Goal: Task Accomplishment & Management: Manage account settings

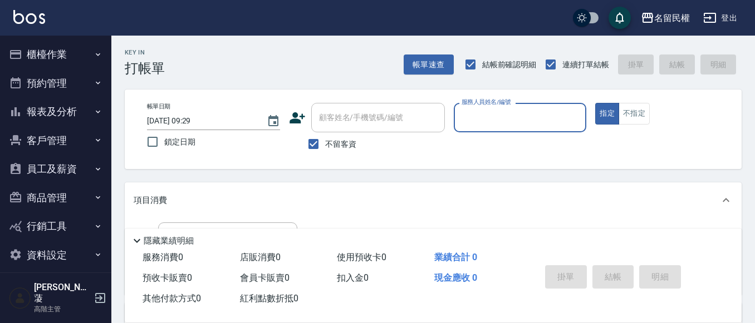
click at [63, 45] on button "櫃檯作業" at bounding box center [55, 54] width 102 height 29
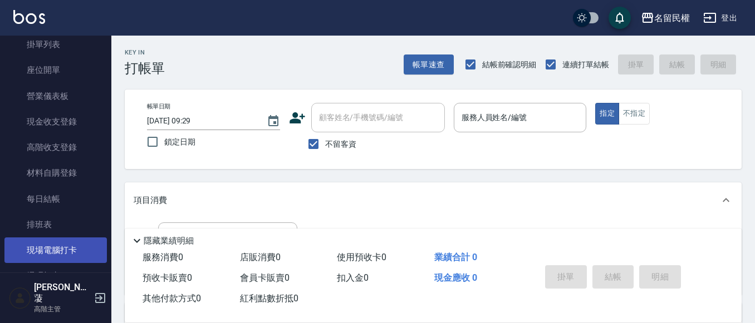
scroll to position [111, 0]
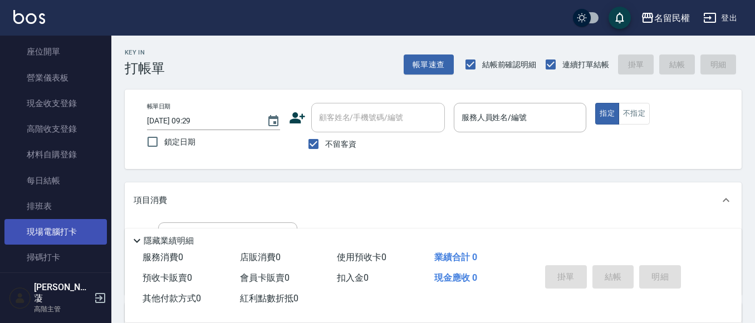
click at [49, 241] on link "現場電腦打卡" at bounding box center [55, 232] width 102 height 26
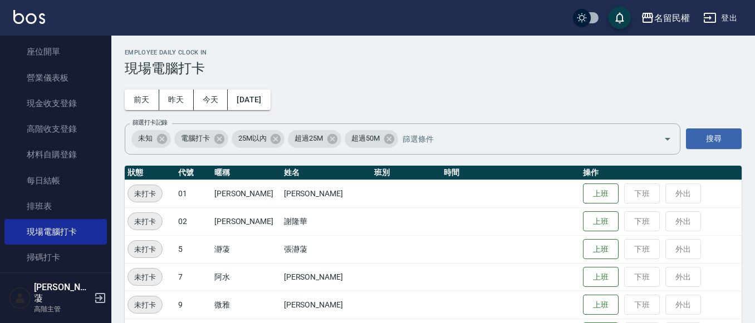
scroll to position [167, 0]
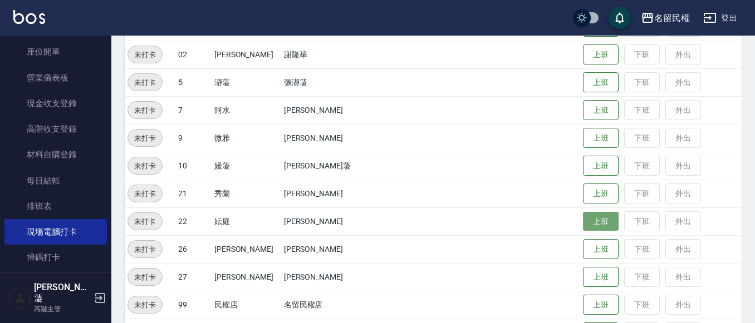
click at [583, 220] on button "上班" at bounding box center [601, 221] width 36 height 19
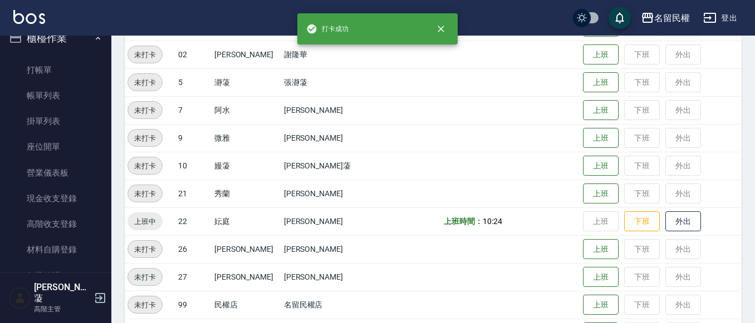
scroll to position [0, 0]
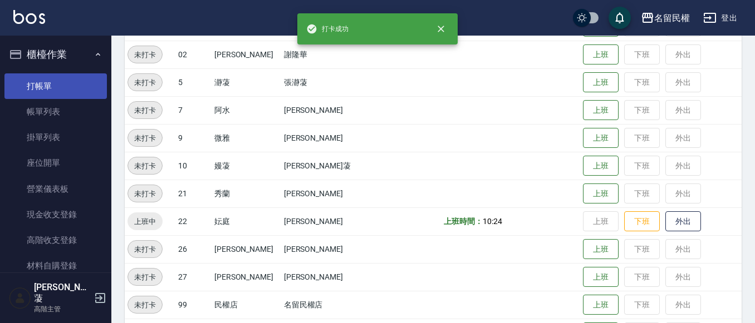
click at [54, 90] on link "打帳單" at bounding box center [55, 86] width 102 height 26
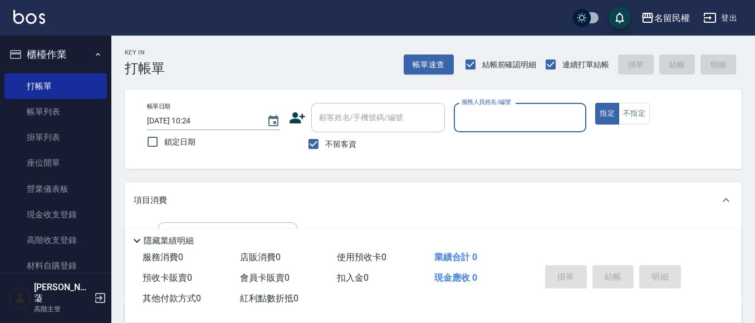
click at [84, 55] on button "櫃檯作業" at bounding box center [55, 54] width 102 height 29
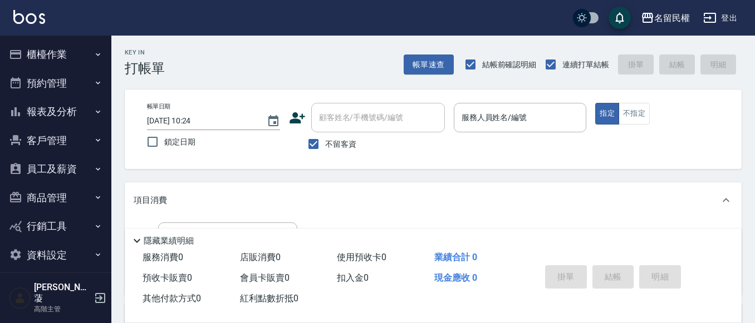
click at [80, 173] on button "員工及薪資" at bounding box center [55, 169] width 102 height 29
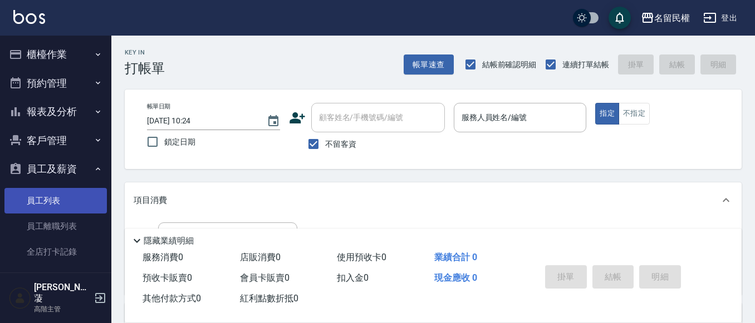
click at [73, 191] on link "員工列表" at bounding box center [55, 201] width 102 height 26
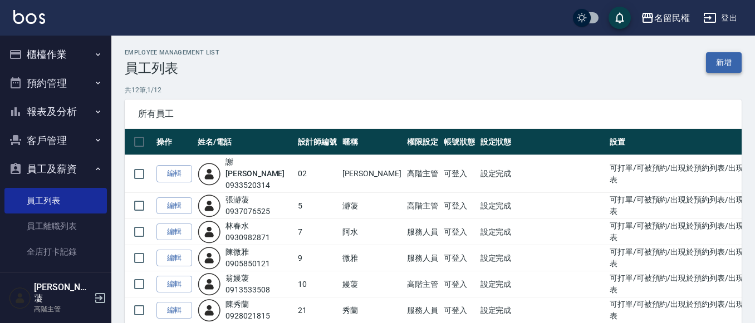
click at [727, 56] on link "新增" at bounding box center [724, 62] width 36 height 21
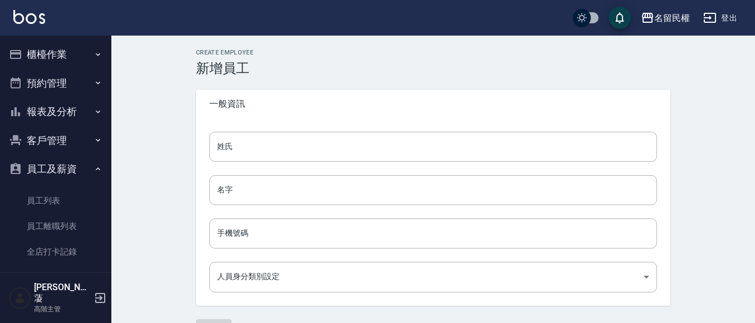
type input "780576ef-0afe-459c-9fc3-3efb84f74d3f"
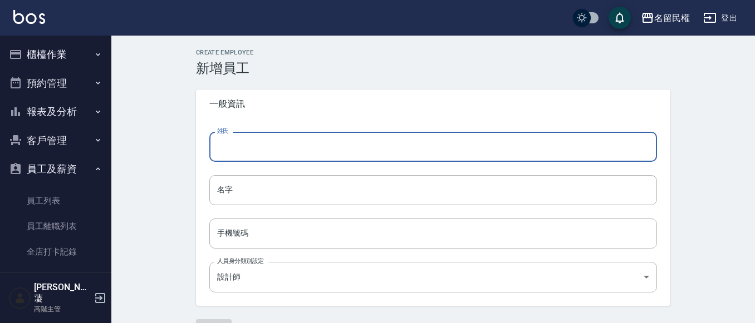
click at [290, 153] on input "姓氏" at bounding box center [433, 147] width 448 height 30
type input "林"
click at [301, 186] on input "名字" at bounding box center [433, 190] width 448 height 30
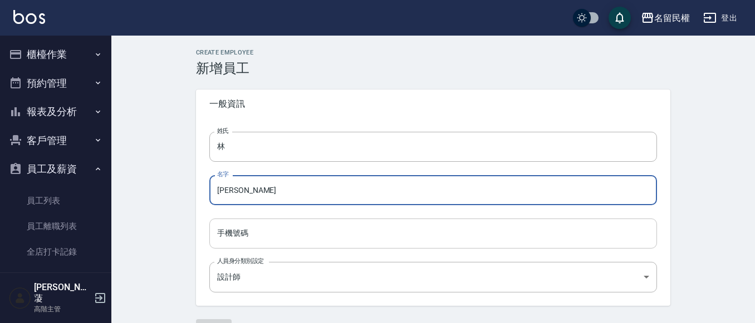
type input "[PERSON_NAME]"
click at [289, 239] on input "手機號碼" at bounding box center [433, 234] width 448 height 30
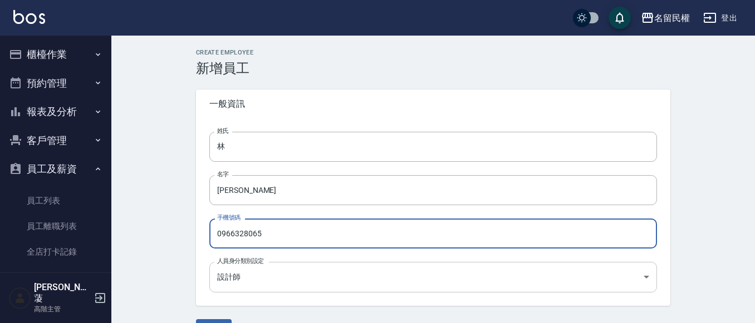
type input "0966328065"
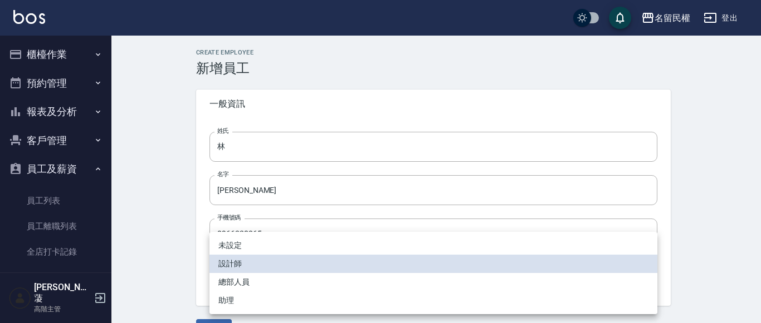
click at [263, 269] on body "名留民權 登出 櫃檯作業 打帳單 帳單列表 掛單列表 座位開單 營業儀表板 現金收支登錄 高階收支登錄 材料自購登錄 每日結帳 排班表 現場電腦打卡 掃碼打卡…" at bounding box center [380, 176] width 761 height 353
click at [243, 299] on li "助理" at bounding box center [433, 301] width 448 height 18
type input "60275520-46f8-4c3d-be52-f1ed6f524047"
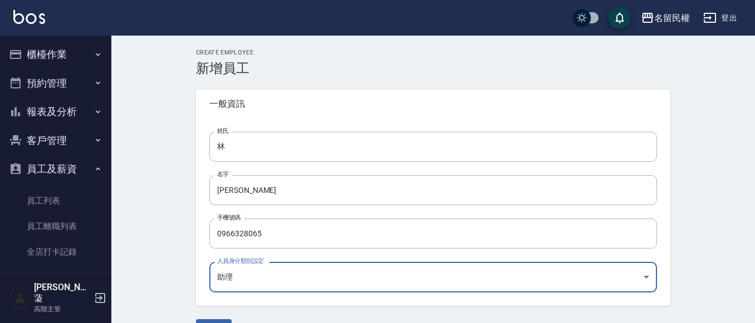
scroll to position [30, 0]
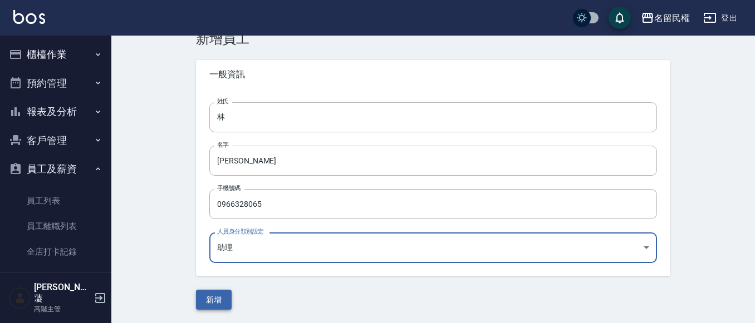
click at [220, 298] on button "新增" at bounding box center [214, 300] width 36 height 21
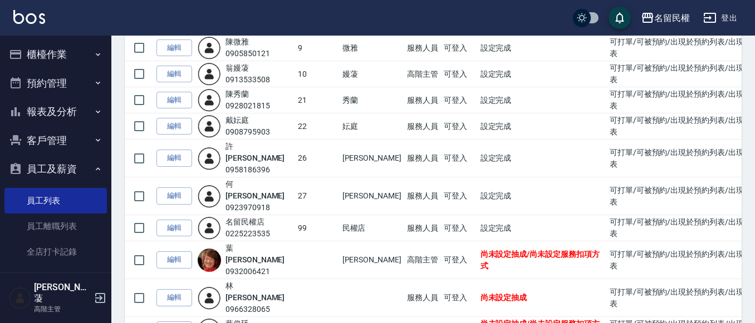
scroll to position [215, 0]
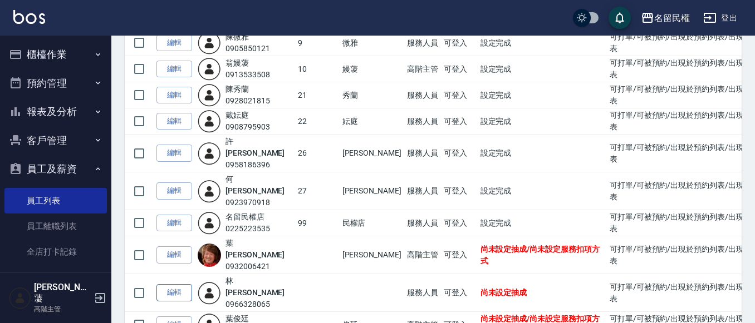
click at [169, 285] on link "編輯" at bounding box center [174, 293] width 36 height 17
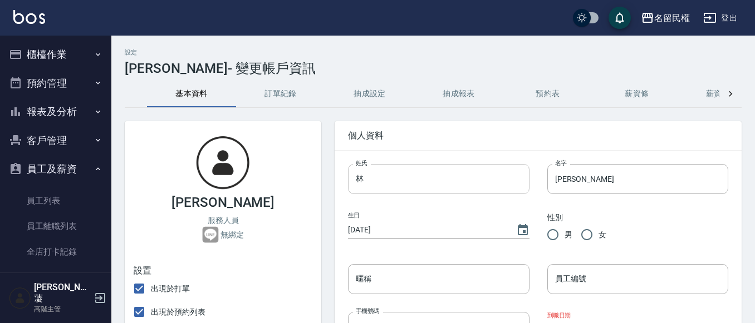
scroll to position [56, 0]
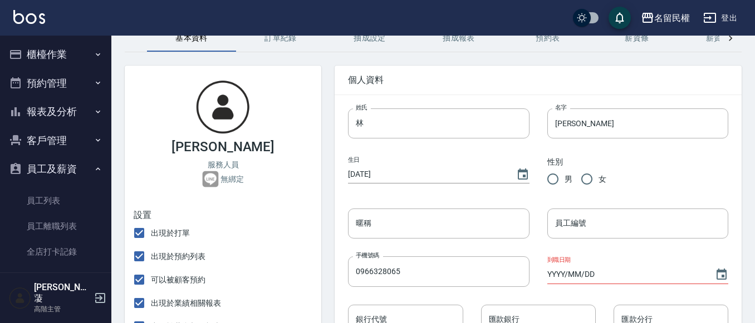
click at [593, 180] on input "女" at bounding box center [586, 179] width 23 height 23
radio input "true"
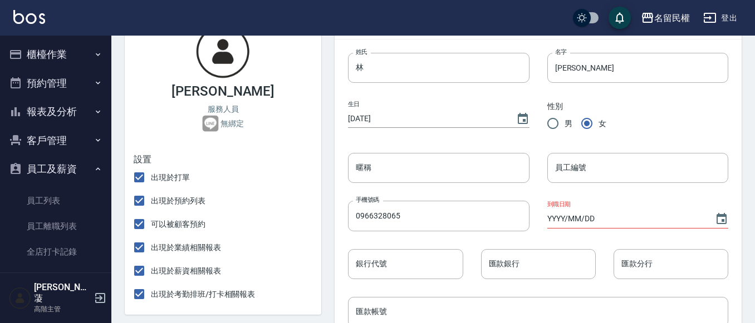
click at [365, 117] on input "[DATE]" at bounding box center [426, 119] width 156 height 18
type input "[DATE]"
click at [577, 169] on input "員工編號" at bounding box center [637, 168] width 181 height 30
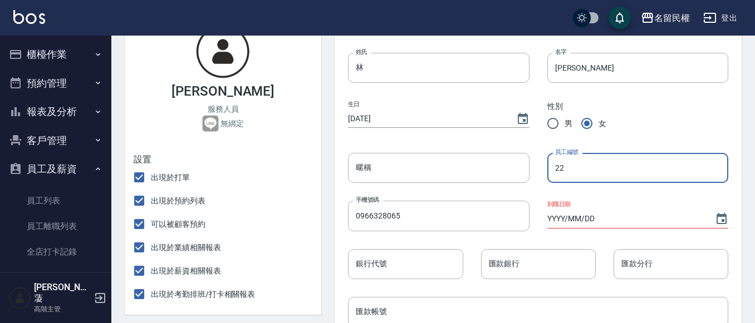
click at [585, 178] on input "22" at bounding box center [637, 168] width 181 height 30
drag, startPoint x: 551, startPoint y: 169, endPoint x: 531, endPoint y: 173, distance: 19.8
click at [531, 173] on div "員工編號 22 員工編號" at bounding box center [629, 159] width 199 height 48
drag, startPoint x: 587, startPoint y: 173, endPoint x: 613, endPoint y: 175, distance: 25.7
click at [588, 173] on input "22" at bounding box center [637, 168] width 181 height 30
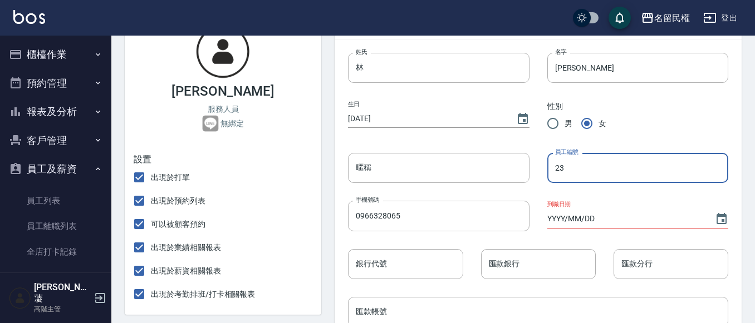
type input "23"
click at [576, 219] on input "YYYY/MM/DD" at bounding box center [625, 219] width 156 height 18
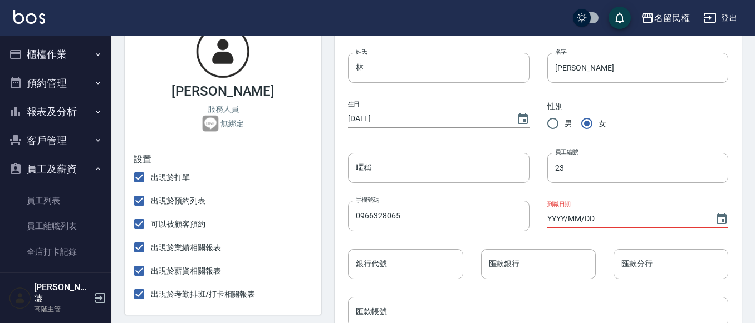
click at [558, 220] on input "YYYY/MM/DD" at bounding box center [625, 219] width 156 height 18
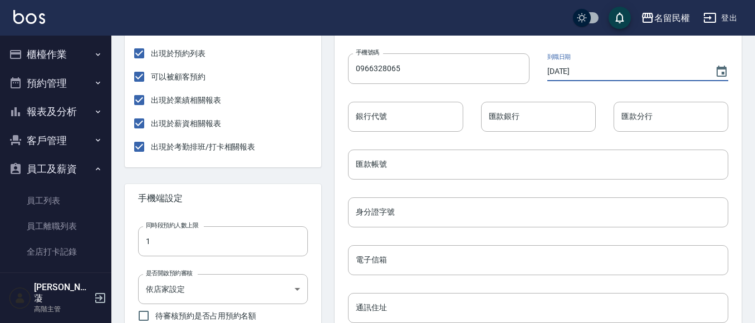
scroll to position [278, 0]
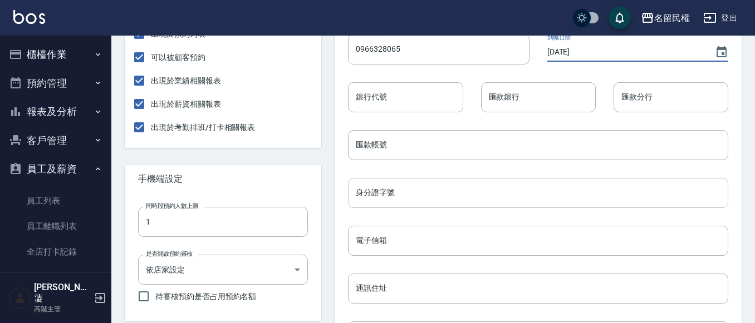
type input "[DATE]"
click at [421, 193] on input "身分證字號" at bounding box center [538, 193] width 380 height 30
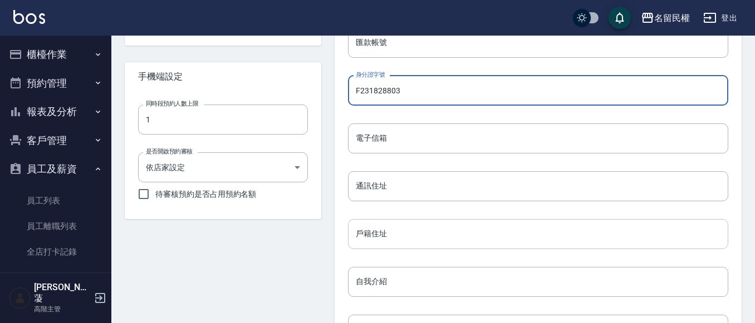
scroll to position [390, 0]
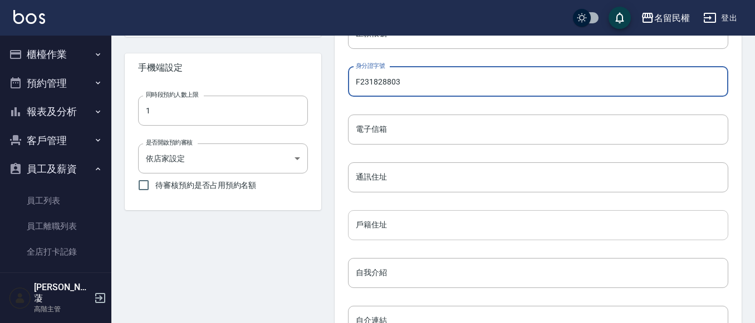
type input "F231828803"
click at [426, 225] on input "戶籍住址" at bounding box center [538, 225] width 380 height 30
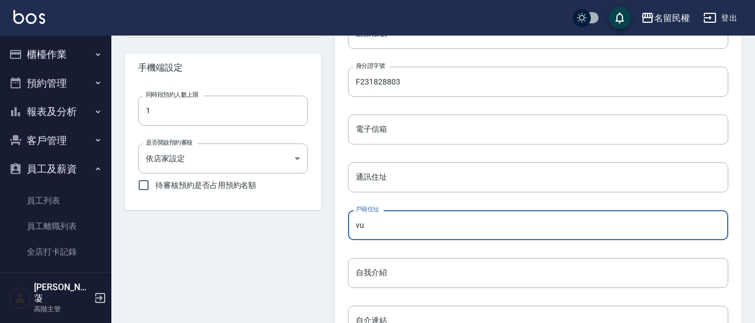
type input "v"
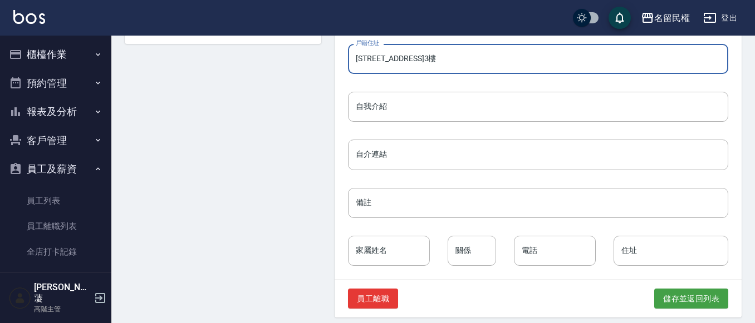
scroll to position [565, 0]
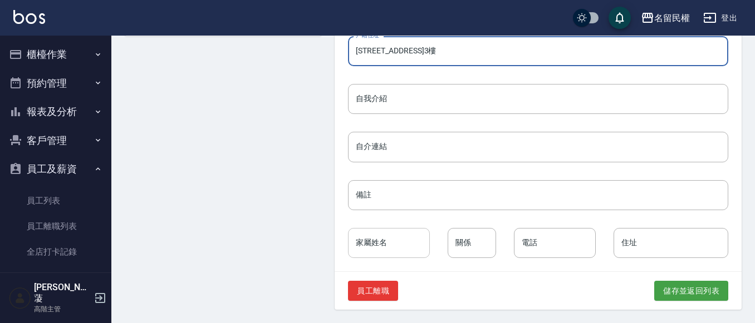
type input "[STREET_ADDRESS]3樓"
click at [410, 251] on input "家屬姓名" at bounding box center [389, 243] width 82 height 30
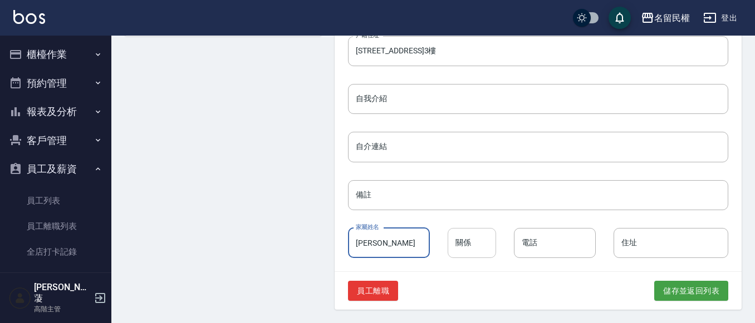
type input "[PERSON_NAME]"
click at [463, 236] on div "關係 關係" at bounding box center [472, 243] width 48 height 30
click at [460, 237] on input "關係" at bounding box center [472, 243] width 48 height 30
type input "母女"
click at [562, 239] on input "電話" at bounding box center [555, 243] width 82 height 30
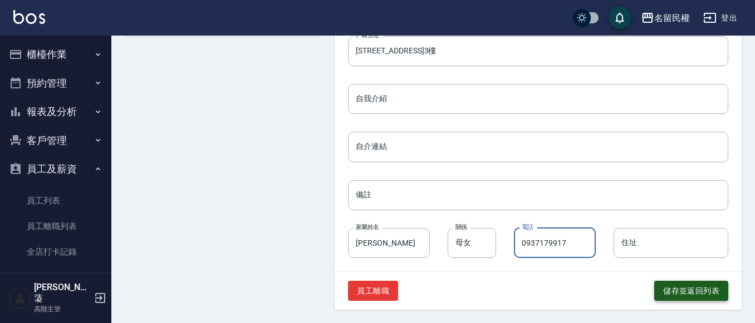
type input "0937179917"
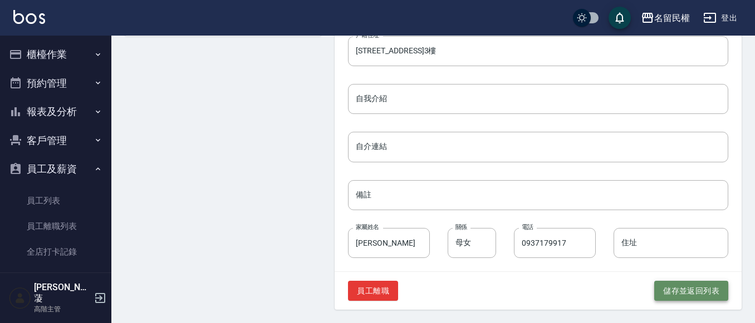
click at [709, 294] on button "儲存並返回列表" at bounding box center [691, 291] width 74 height 21
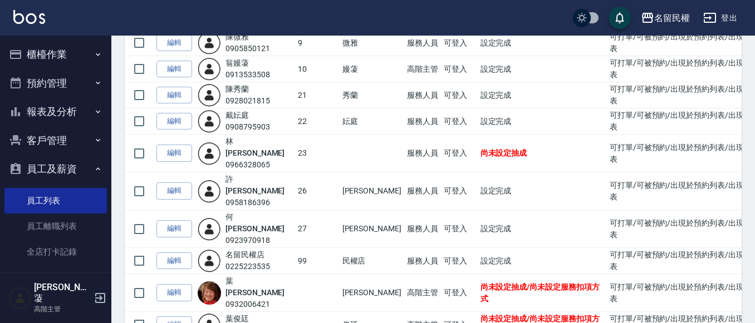
scroll to position [160, 0]
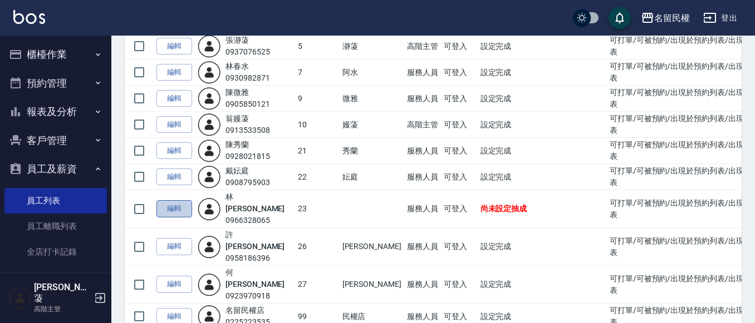
click at [187, 200] on link "編輯" at bounding box center [174, 208] width 36 height 17
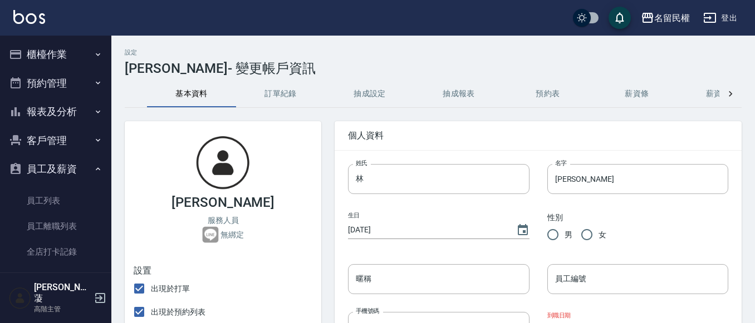
type input "[DATE]"
radio input "true"
type input "23"
type input "[DATE]"
type input "F231828803"
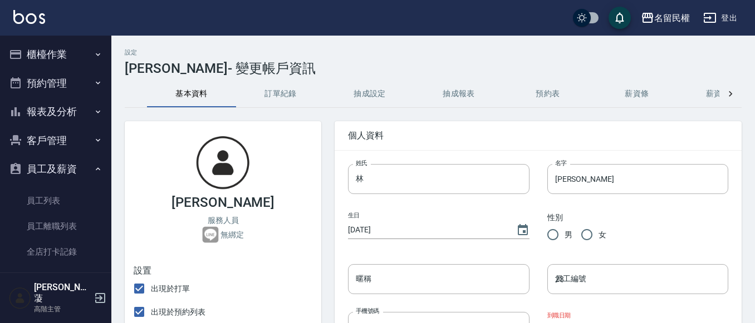
type input "[STREET_ADDRESS]3樓"
type input "[PERSON_NAME]"
type input "母女"
type input "0937179917"
click at [364, 94] on button "抽成設定" at bounding box center [369, 94] width 89 height 27
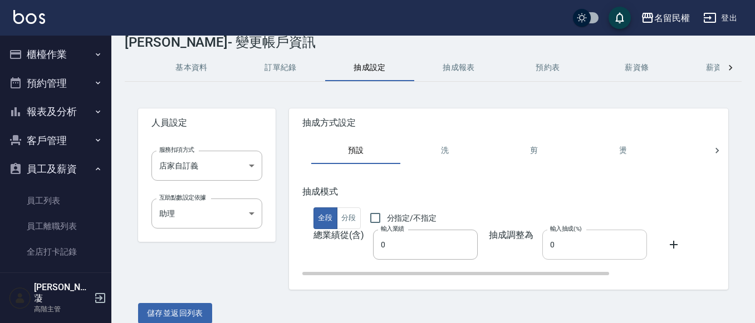
scroll to position [40, 0]
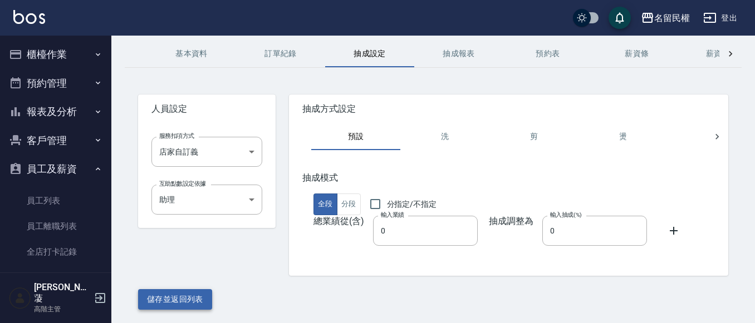
click at [199, 304] on button "儲存並返回列表" at bounding box center [175, 300] width 74 height 21
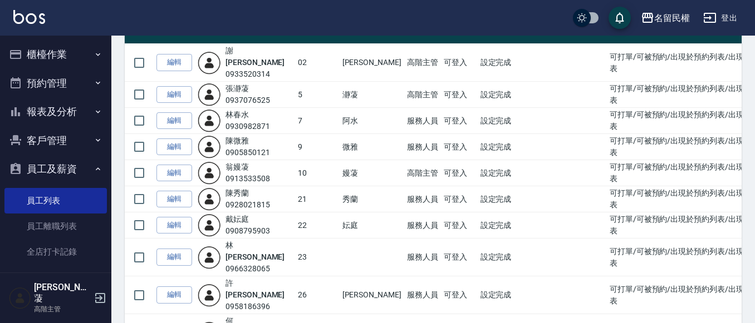
scroll to position [167, 0]
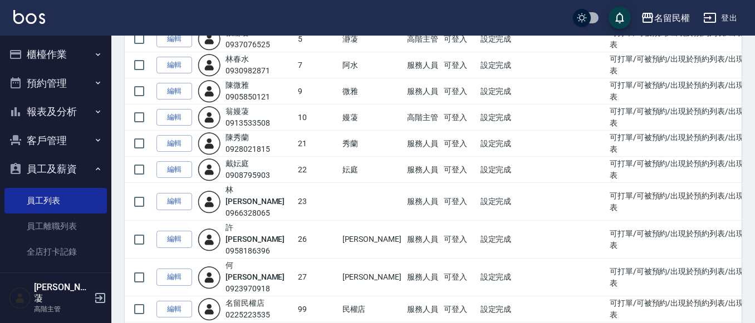
click at [62, 54] on button "櫃檯作業" at bounding box center [55, 54] width 102 height 29
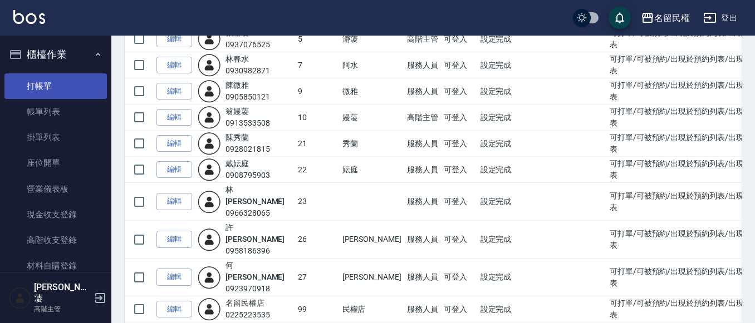
click at [50, 82] on link "打帳單" at bounding box center [55, 86] width 102 height 26
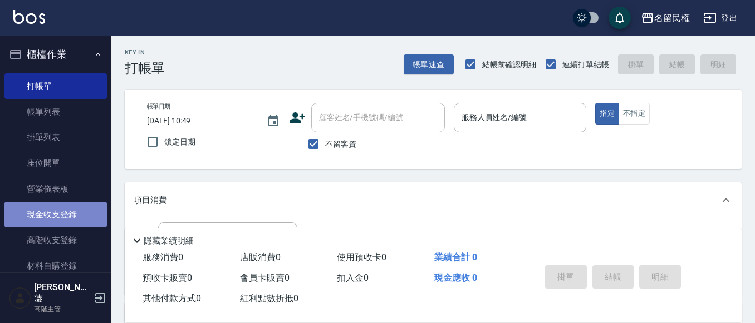
click at [73, 209] on link "現金收支登錄" at bounding box center [55, 215] width 102 height 26
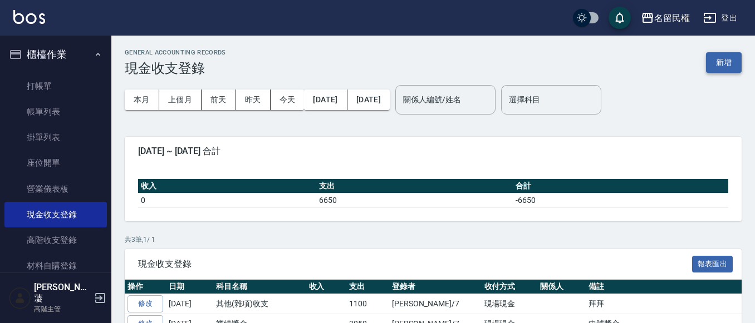
click at [731, 62] on button "新增" at bounding box center [724, 62] width 36 height 21
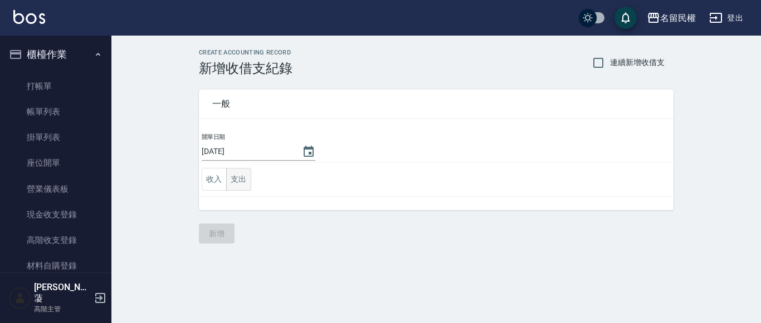
click at [241, 172] on button "支出" at bounding box center [238, 179] width 25 height 23
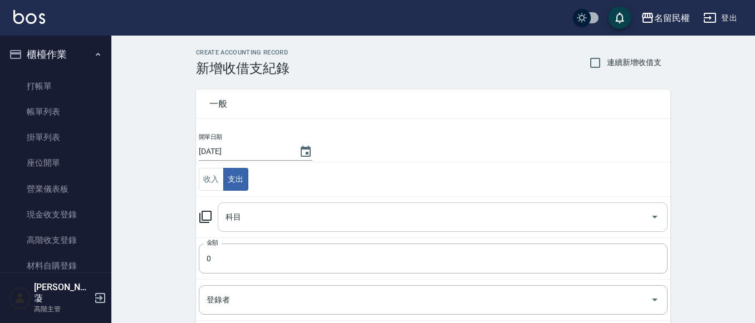
click at [282, 205] on div "科目" at bounding box center [443, 218] width 450 height 30
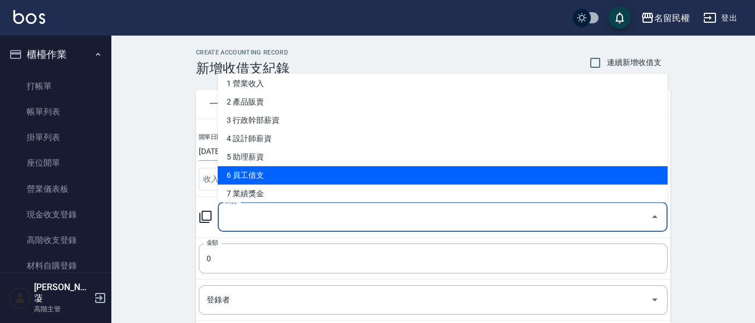
scroll to position [21, 0]
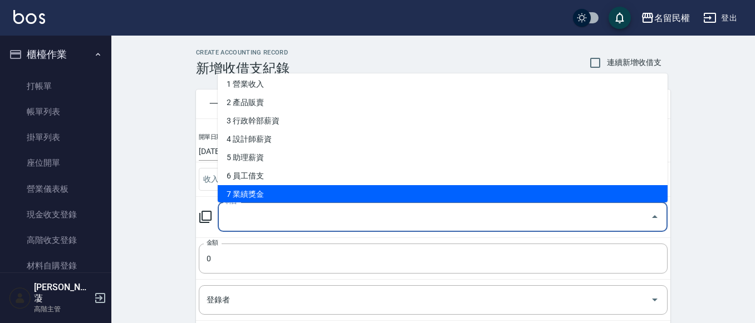
click at [261, 190] on li "7 業績獎金" at bounding box center [443, 194] width 450 height 18
type input "7 業績獎金"
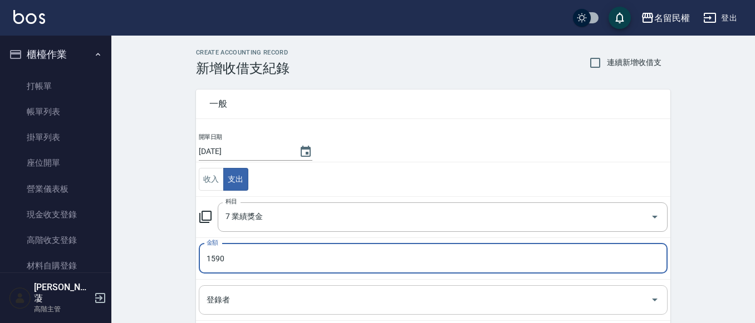
type input "1590"
click at [233, 303] on input "登錄者" at bounding box center [425, 300] width 442 height 19
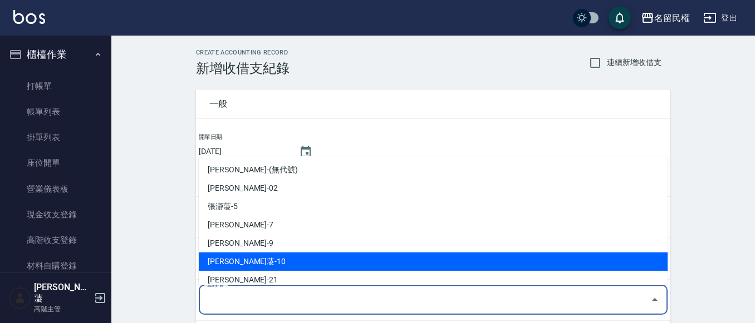
click at [238, 257] on li "[PERSON_NAME]蓤-10" at bounding box center [433, 262] width 469 height 18
type input "[PERSON_NAME]蓤-10"
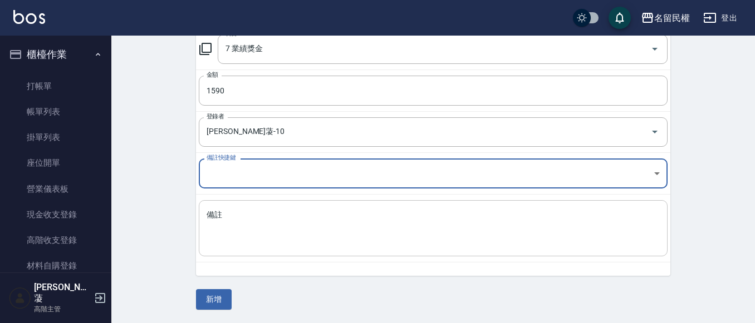
click at [269, 215] on textarea "備註" at bounding box center [433, 229] width 453 height 38
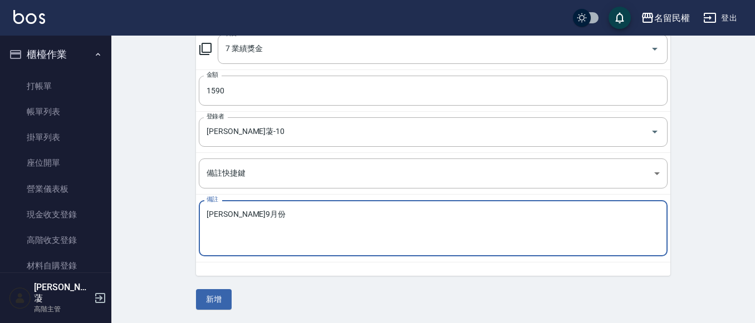
drag, startPoint x: 272, startPoint y: 210, endPoint x: 277, endPoint y: 186, distance: 24.5
click at [273, 208] on div "[PERSON_NAME]9月份 x 備註" at bounding box center [433, 228] width 469 height 56
type textarea "[PERSON_NAME]9月份超點"
click at [224, 301] on button "新增" at bounding box center [214, 300] width 36 height 21
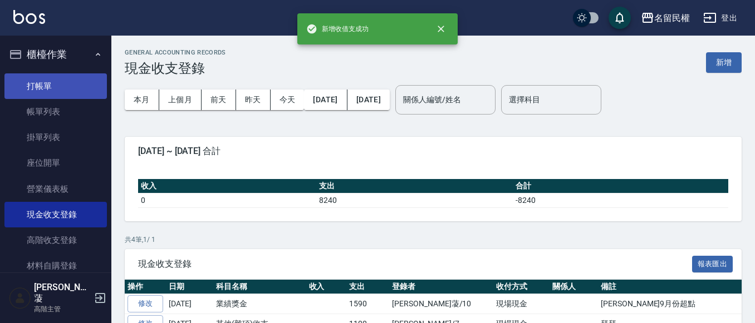
click at [56, 80] on link "打帳單" at bounding box center [55, 86] width 102 height 26
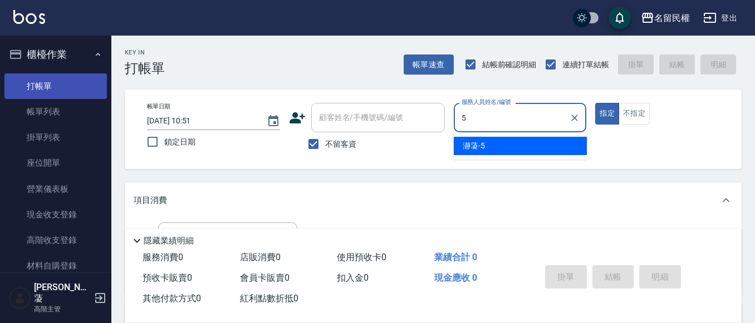
type input "瀞蓤-5"
type button "true"
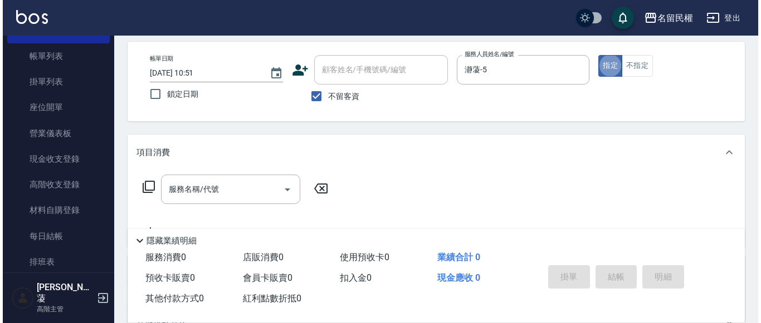
scroll to position [111, 0]
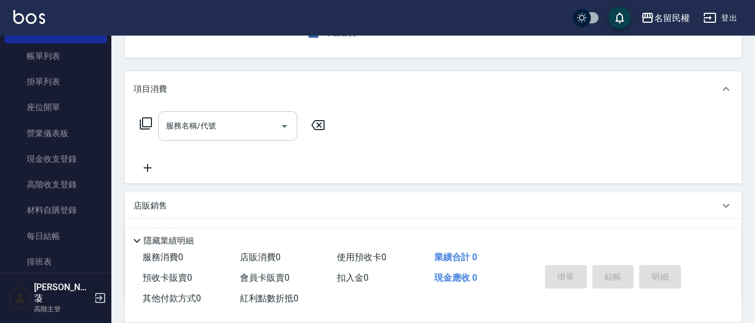
click at [215, 114] on div "服務名稱/代號" at bounding box center [227, 126] width 139 height 30
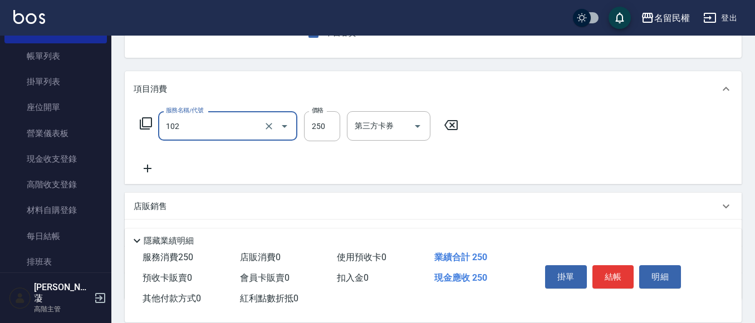
type input "指定洗髮(102)"
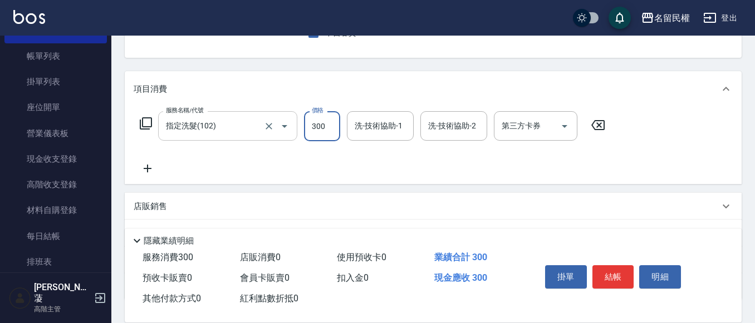
type input "300"
type input "妘庭-22"
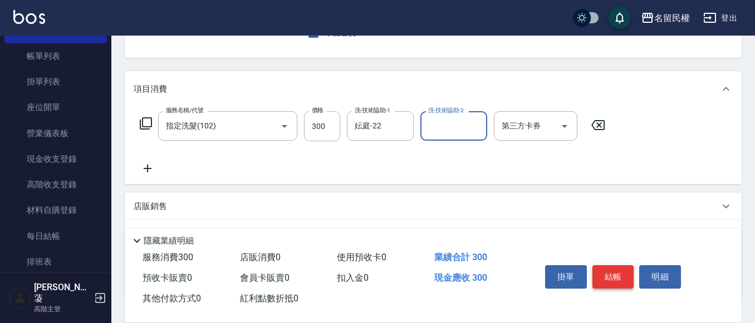
click at [613, 266] on button "結帳" at bounding box center [613, 277] width 42 height 23
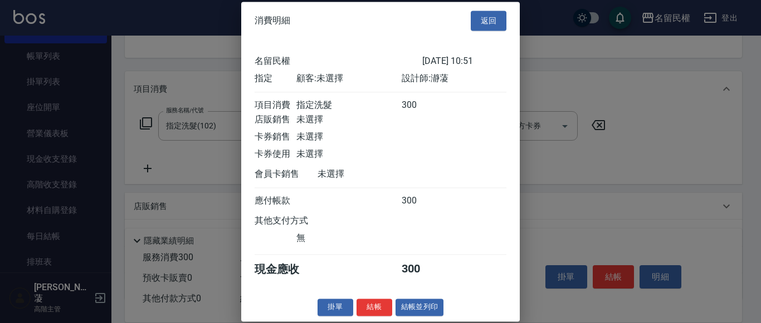
scroll to position [14, 0]
click at [374, 307] on button "結帳" at bounding box center [374, 307] width 36 height 17
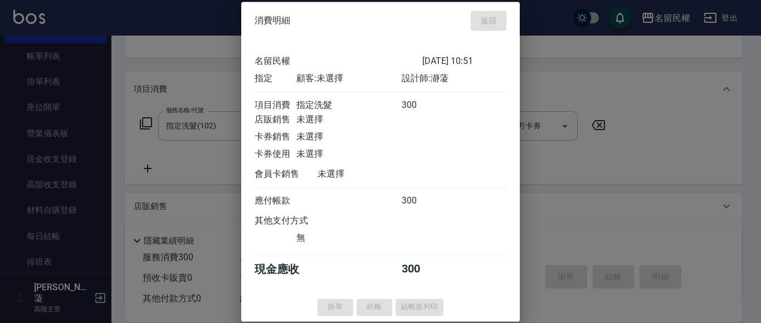
type input "[DATE] 11:20"
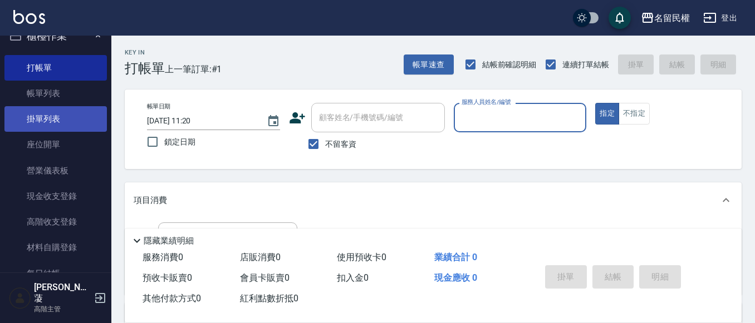
scroll to position [0, 0]
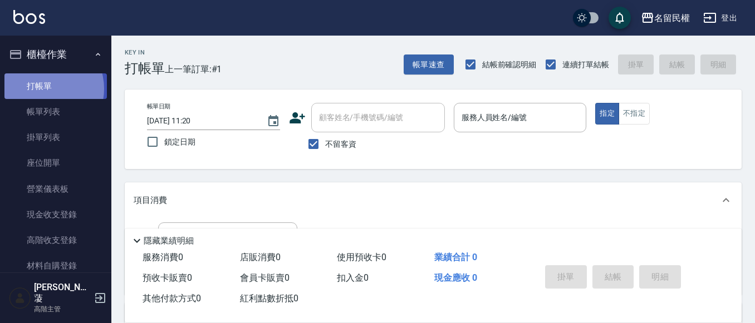
click at [42, 89] on link "打帳單" at bounding box center [55, 86] width 102 height 26
click at [512, 124] on input "服務人員姓名/編號" at bounding box center [520, 117] width 123 height 19
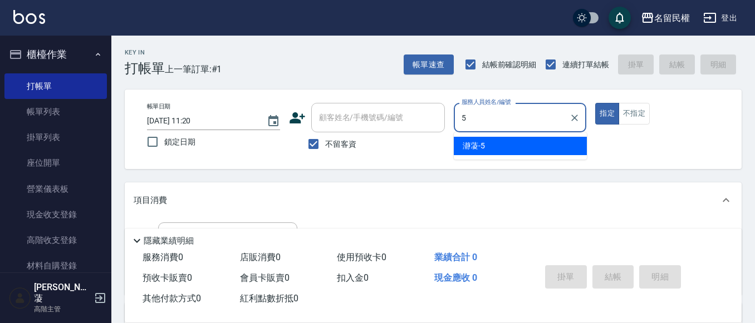
type input "瀞蓤-5"
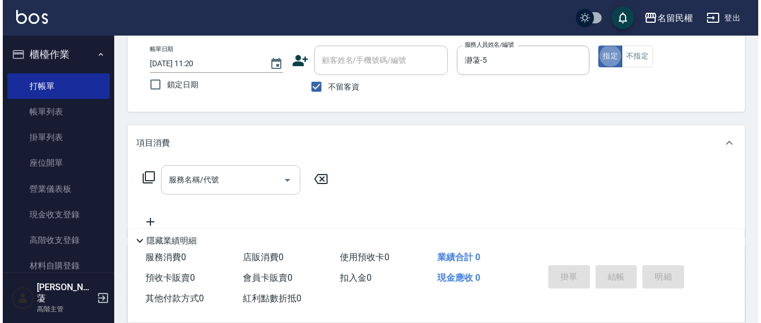
scroll to position [111, 0]
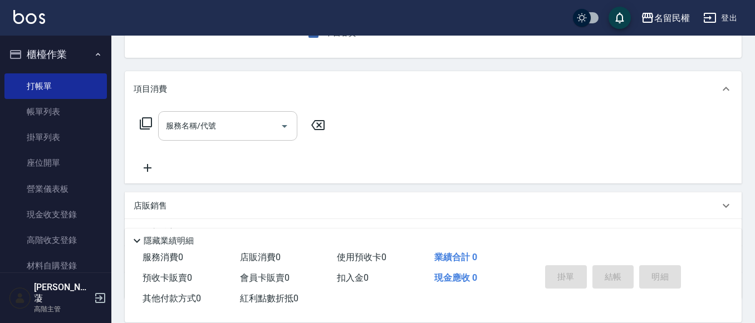
click at [221, 123] on input "服務名稱/代號" at bounding box center [219, 125] width 112 height 19
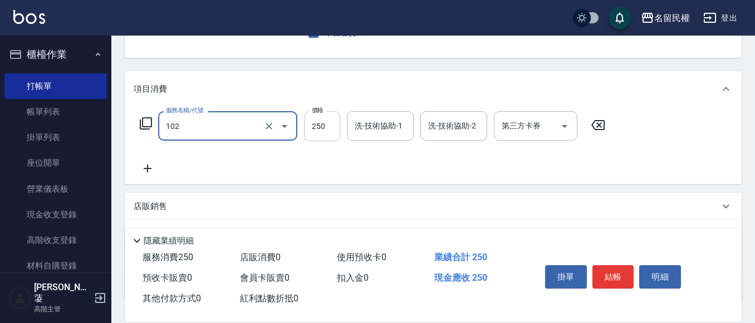
type input "指定洗髮(102)"
click at [331, 121] on input "250" at bounding box center [322, 126] width 36 height 30
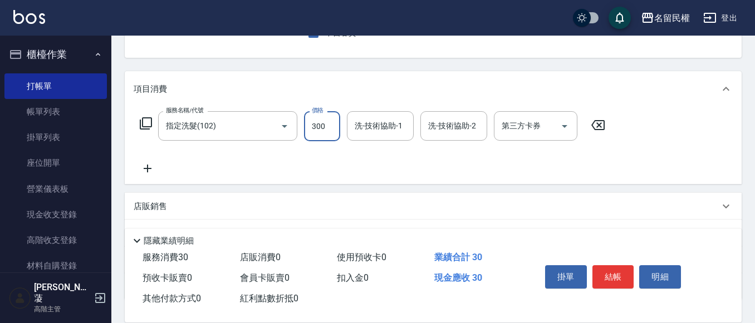
type input "300"
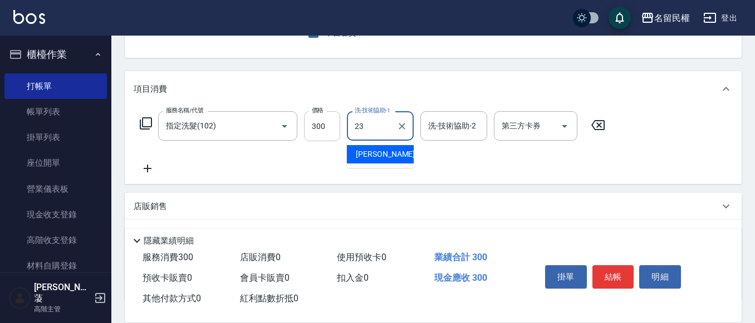
type input "23."
click at [364, 117] on input "洗-技術協助-1" at bounding box center [380, 125] width 57 height 19
click at [367, 148] on div "[PERSON_NAME]-23" at bounding box center [380, 154] width 67 height 18
type input "[PERSON_NAME]-23"
click at [152, 174] on icon at bounding box center [148, 168] width 28 height 13
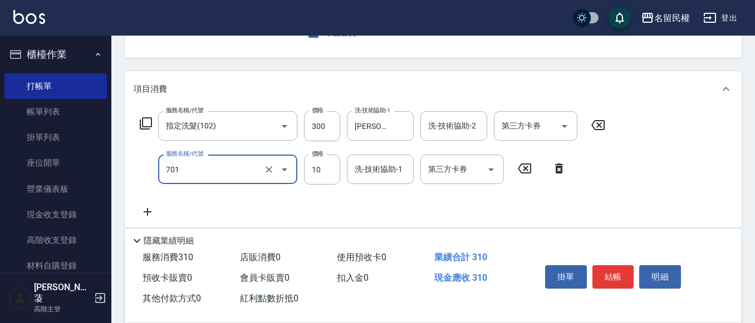
type input "潤絲(701)"
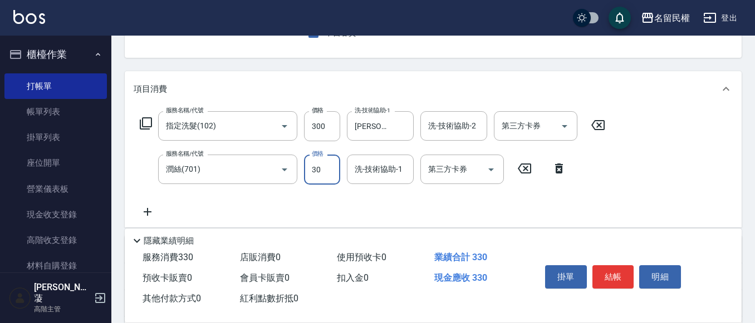
type input "30"
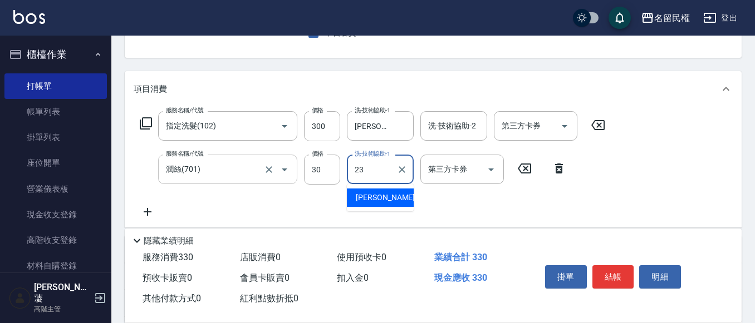
type input "[PERSON_NAME]-23"
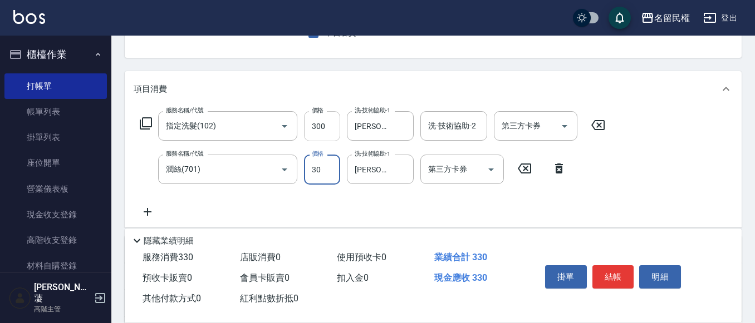
click at [307, 125] on input "300" at bounding box center [322, 126] width 36 height 30
click at [315, 121] on input "300" at bounding box center [322, 126] width 36 height 30
type input "350"
click at [327, 127] on input "350" at bounding box center [322, 126] width 36 height 30
click at [622, 281] on button "結帳" at bounding box center [613, 277] width 42 height 23
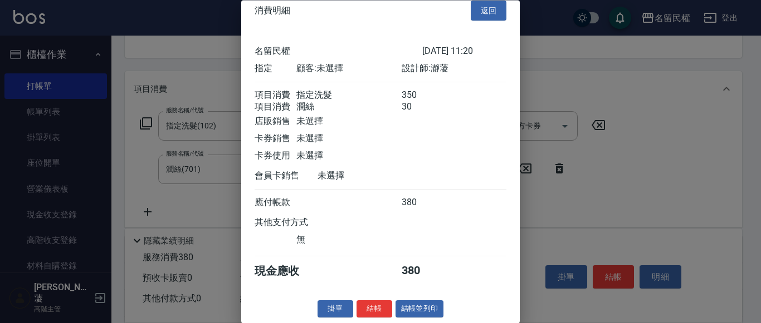
scroll to position [28, 0]
click at [366, 310] on button "結帳" at bounding box center [374, 309] width 36 height 17
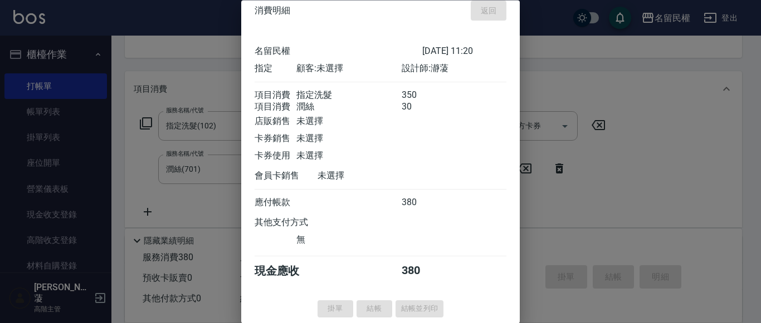
type input "[DATE] 11:25"
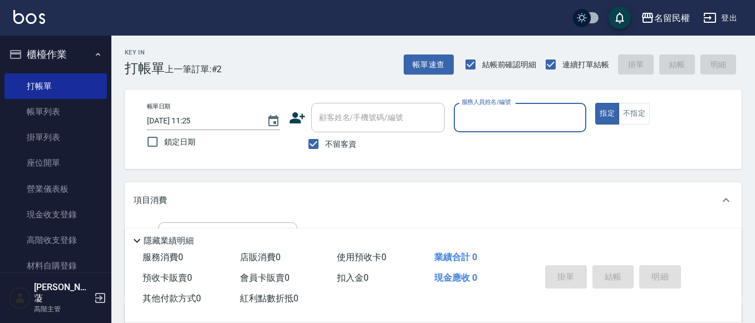
scroll to position [56, 0]
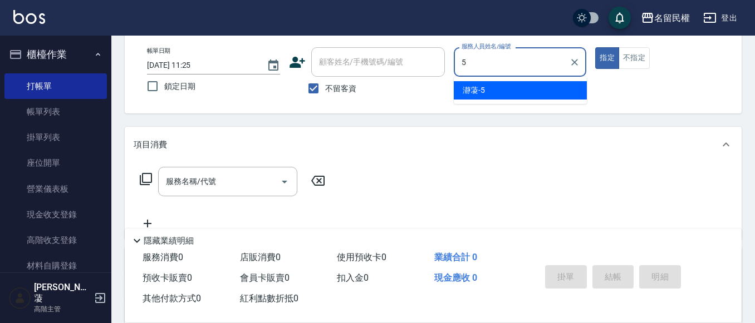
type input "瀞蓤-5"
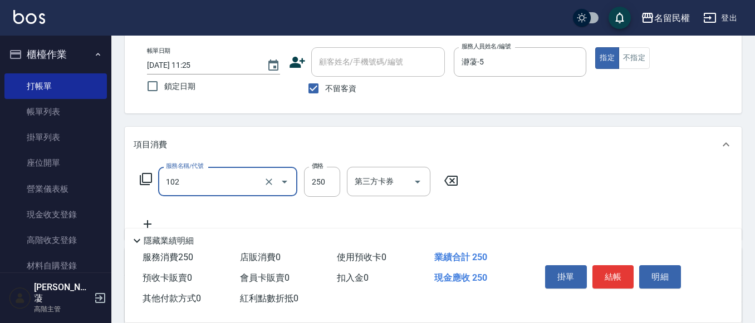
type input "指定洗髮(102)"
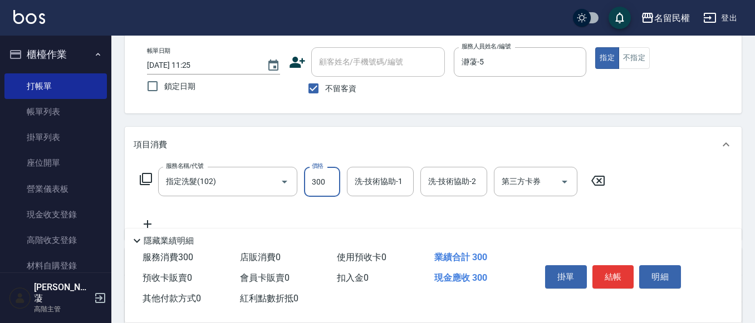
type input "300"
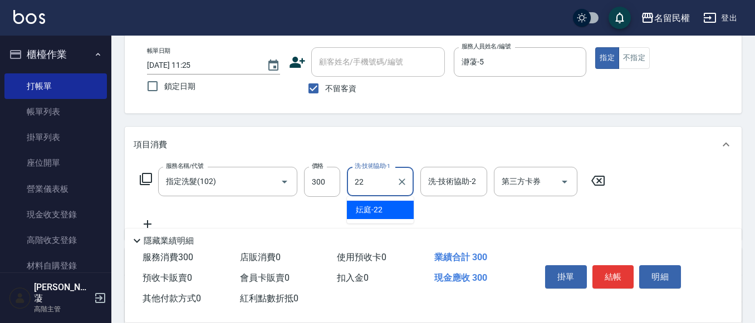
type input "妘庭-22"
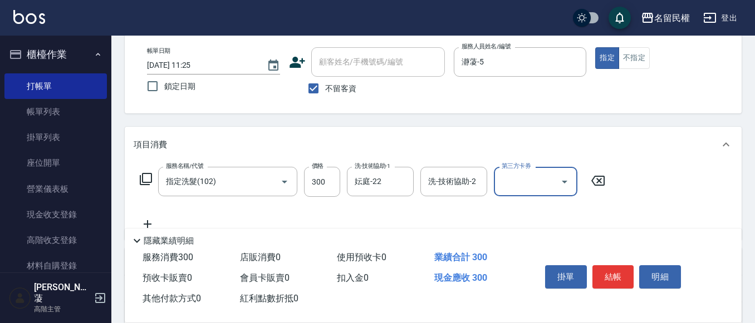
scroll to position [0, 0]
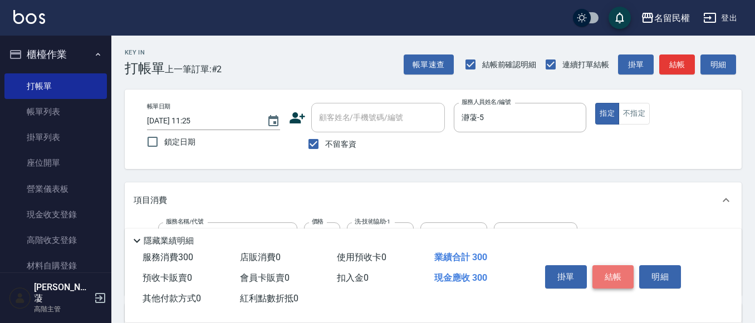
click at [602, 277] on button "結帳" at bounding box center [613, 277] width 42 height 23
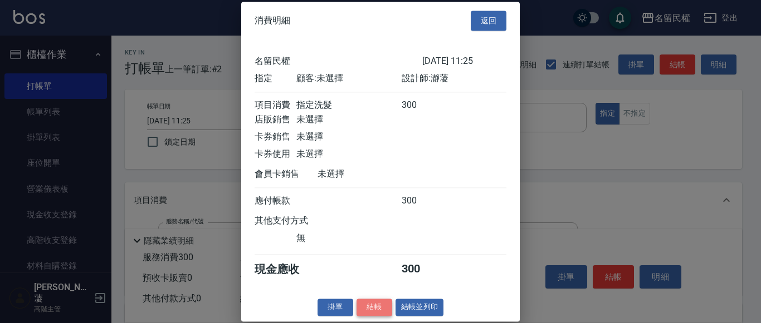
click at [371, 315] on button "結帳" at bounding box center [374, 307] width 36 height 17
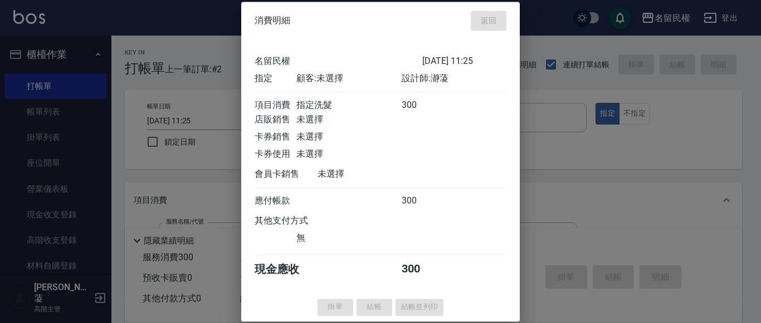
type input "[DATE] 11:36"
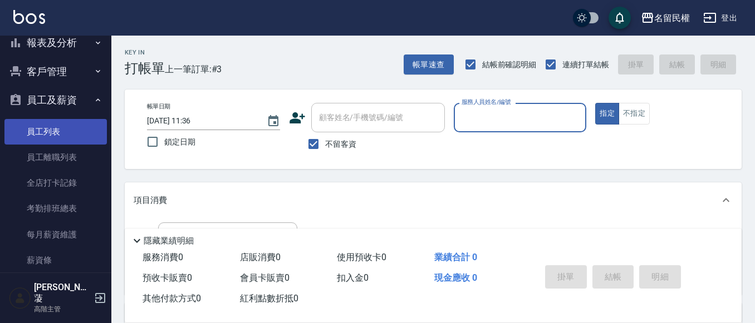
scroll to position [334, 0]
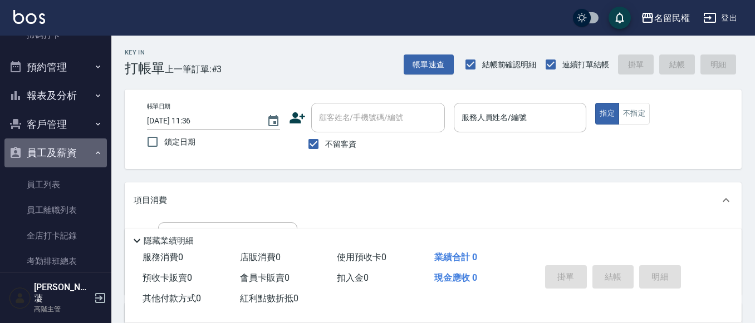
drag, startPoint x: 92, startPoint y: 148, endPoint x: 92, endPoint y: 141, distance: 6.1
click at [92, 146] on button "員工及薪資" at bounding box center [55, 153] width 102 height 29
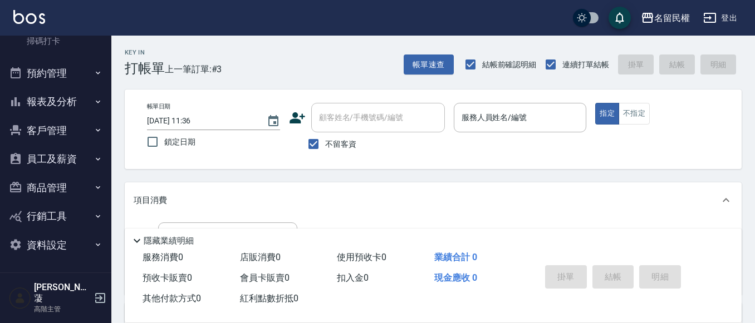
scroll to position [318, 0]
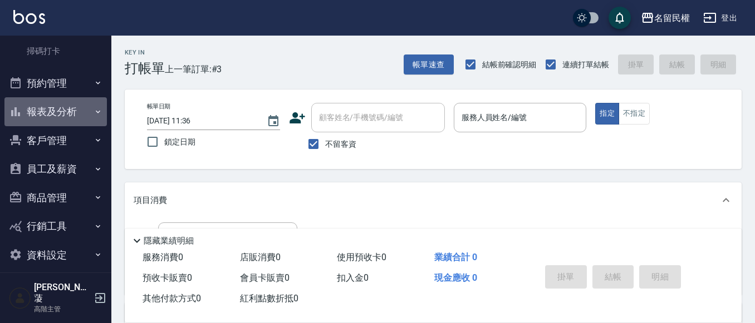
click at [67, 99] on button "報表及分析" at bounding box center [55, 111] width 102 height 29
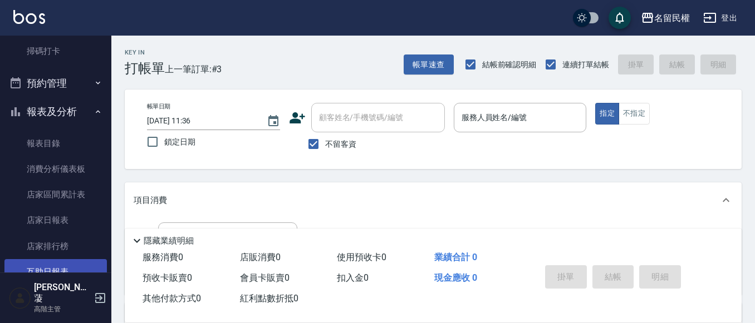
click at [51, 271] on link "互助日報表" at bounding box center [55, 272] width 102 height 26
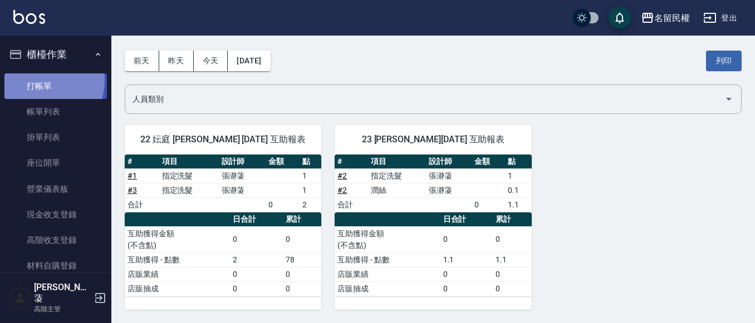
click at [36, 80] on link "打帳單" at bounding box center [55, 86] width 102 height 26
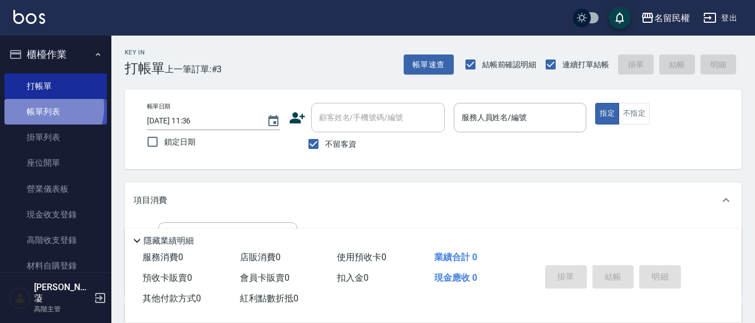
click at [43, 108] on link "帳單列表" at bounding box center [55, 112] width 102 height 26
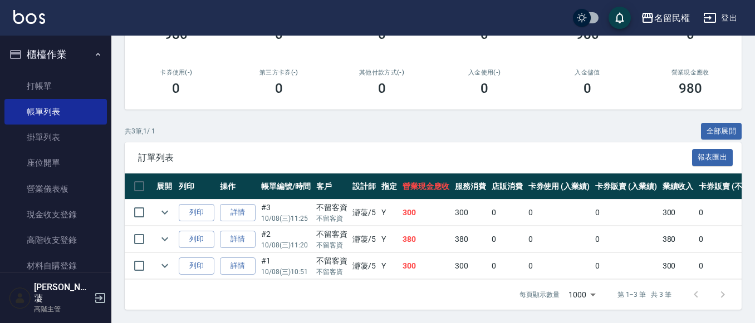
scroll to position [179, 0]
click at [233, 204] on link "詳情" at bounding box center [238, 212] width 36 height 17
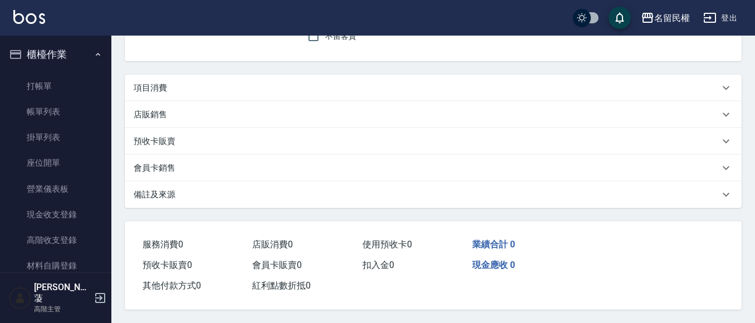
type input "[DATE] 11:25"
checkbox input "true"
type input "瀞蓤-5"
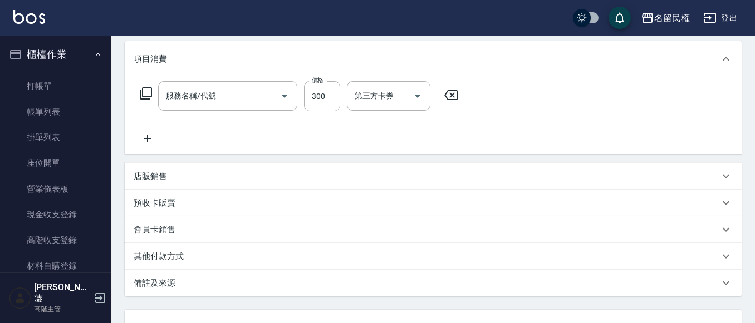
scroll to position [158, 0]
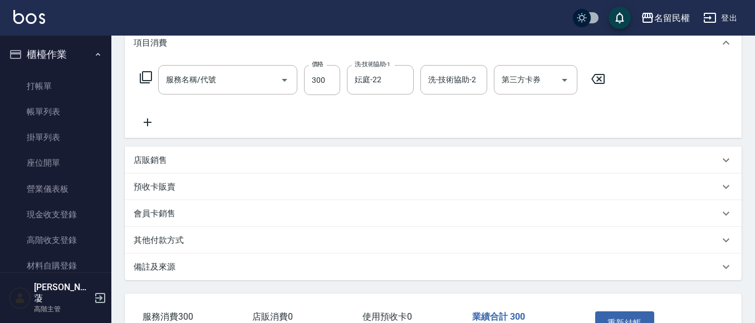
type input "指定洗髮(102)"
click at [312, 78] on input "300" at bounding box center [322, 80] width 36 height 30
type input "400"
click at [622, 320] on button "重新結帳" at bounding box center [624, 323] width 59 height 23
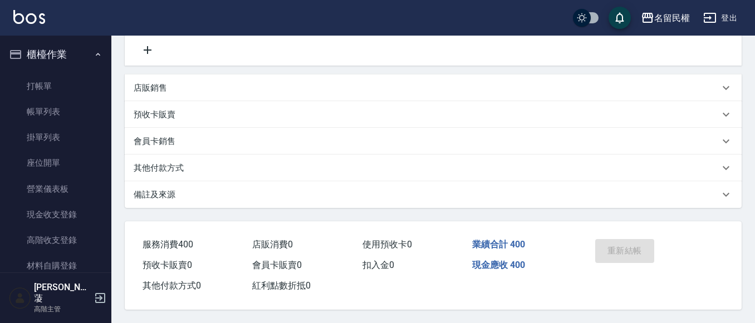
scroll to position [235, 0]
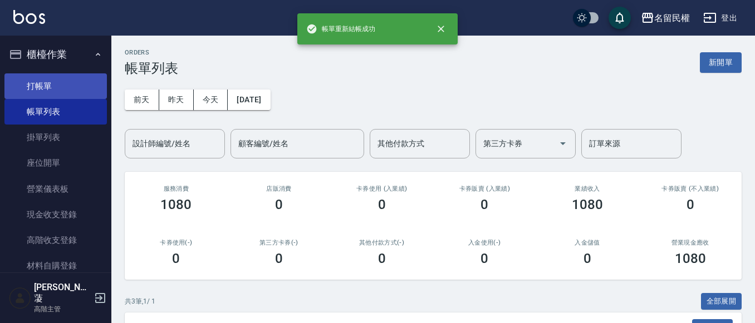
click at [63, 90] on link "打帳單" at bounding box center [55, 86] width 102 height 26
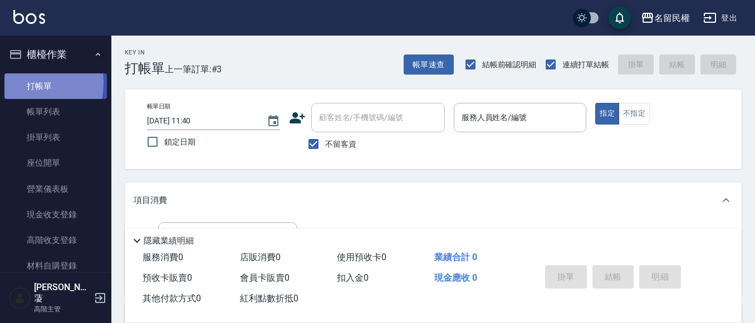
click at [20, 82] on link "打帳單" at bounding box center [55, 86] width 102 height 26
click at [19, 82] on link "打帳單" at bounding box center [55, 86] width 102 height 26
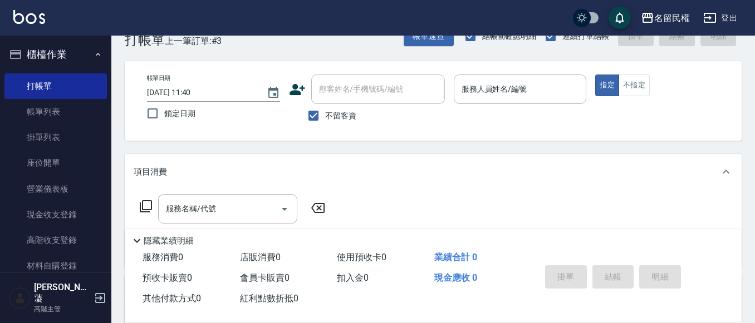
scroll to position [56, 0]
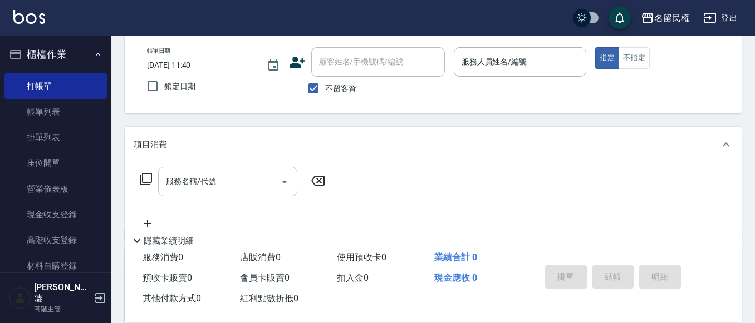
click at [183, 184] on input "服務名稱/代號" at bounding box center [219, 181] width 112 height 19
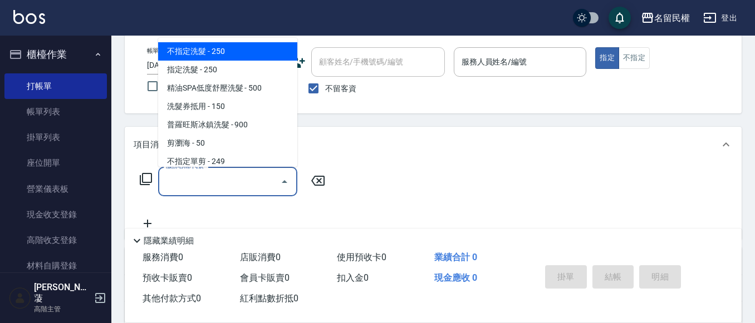
click at [237, 56] on span "不指定洗髮 - 250" at bounding box center [227, 51] width 139 height 18
type input "不指定洗髮(101)"
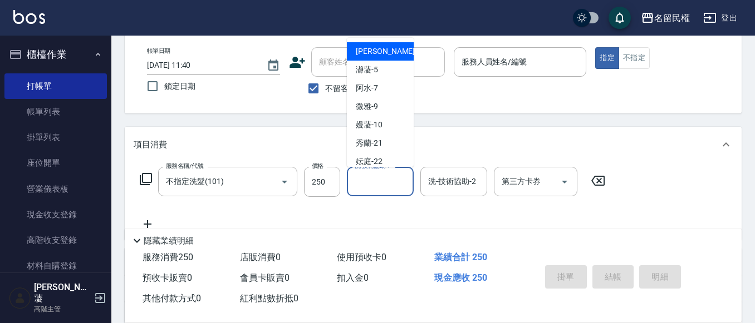
click at [394, 183] on input "洗-技術協助-1" at bounding box center [380, 181] width 57 height 19
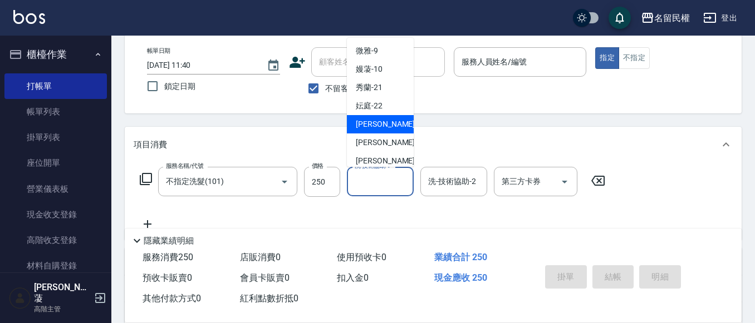
click at [381, 125] on span "[PERSON_NAME]-23" at bounding box center [391, 125] width 70 height 12
type input "[PERSON_NAME]-23"
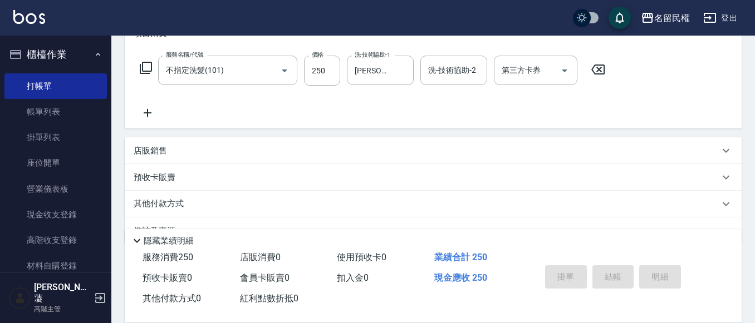
scroll to position [111, 0]
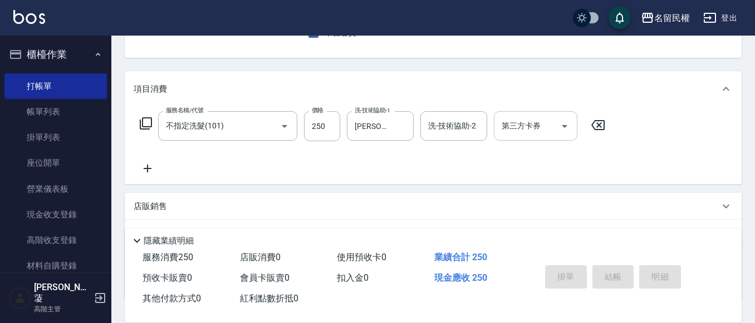
click at [556, 139] on div at bounding box center [564, 126] width 17 height 30
click at [566, 128] on icon "Open" at bounding box center [564, 126] width 13 height 13
click at [424, 165] on div "服務名稱/代號 不指定洗髮(101) 服務名稱/代號 價格 250 價格 洗-技術協助-1 [PERSON_NAME]-23 洗-技術協助-1 洗-技術協助-…" at bounding box center [373, 143] width 478 height 64
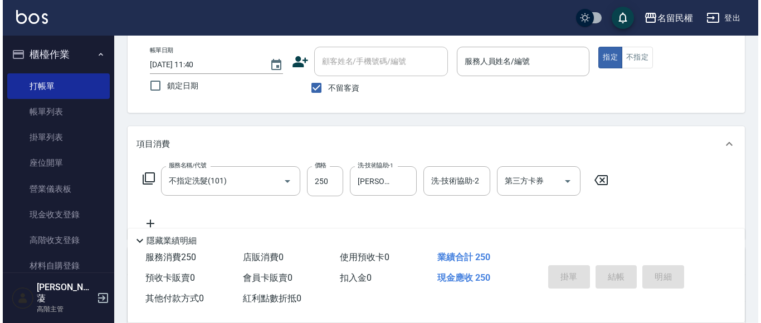
scroll to position [56, 0]
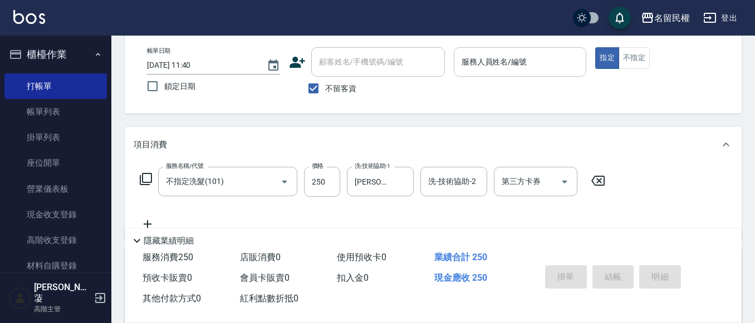
click at [518, 65] on input "服務人員姓名/編號" at bounding box center [520, 61] width 123 height 19
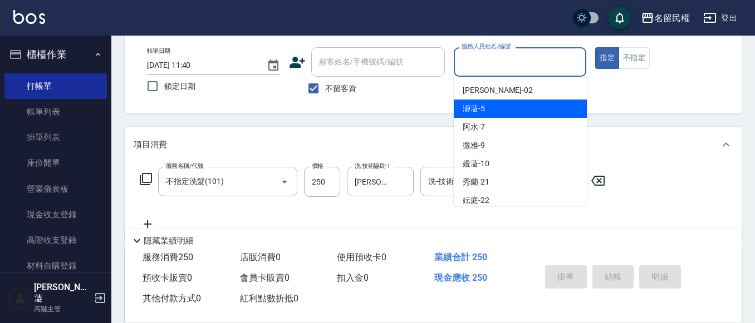
click at [481, 110] on span "瀞蓤 -5" at bounding box center [474, 109] width 22 height 12
type input "瀞蓤-5"
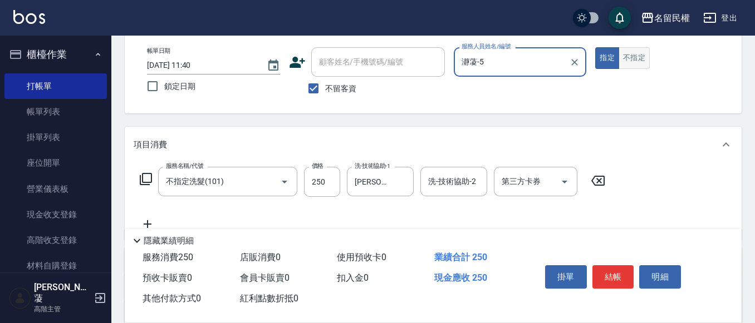
click at [630, 57] on button "不指定" at bounding box center [634, 58] width 31 height 22
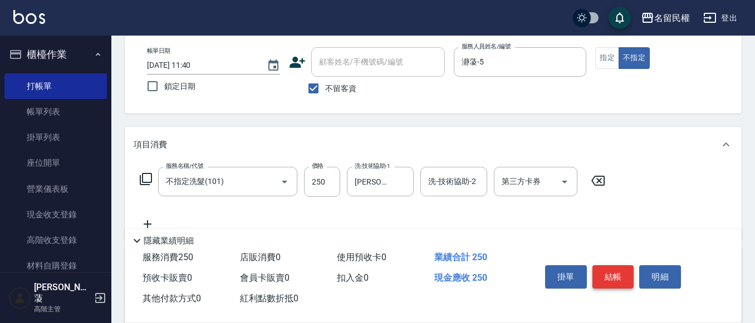
click at [607, 277] on button "結帳" at bounding box center [613, 277] width 42 height 23
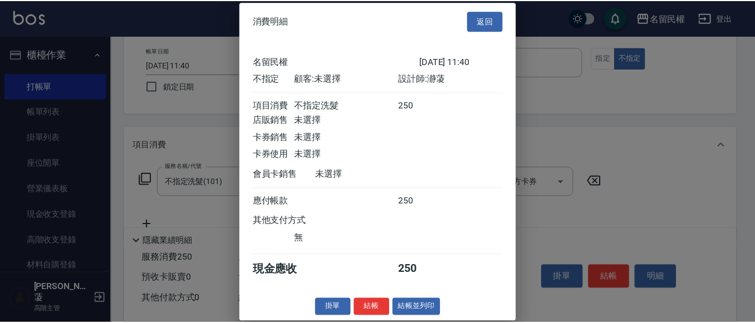
scroll to position [14, 0]
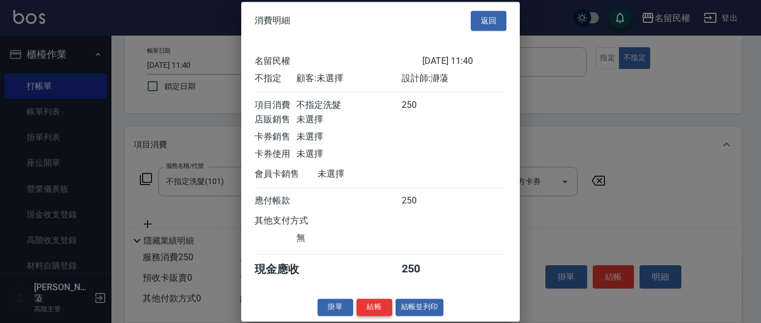
click at [371, 306] on button "結帳" at bounding box center [374, 307] width 36 height 17
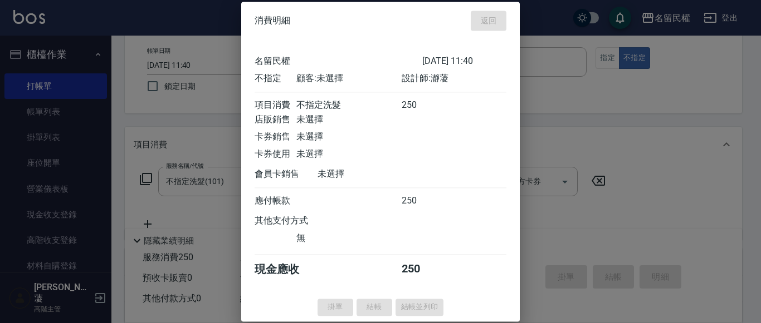
type input "[DATE] 11:45"
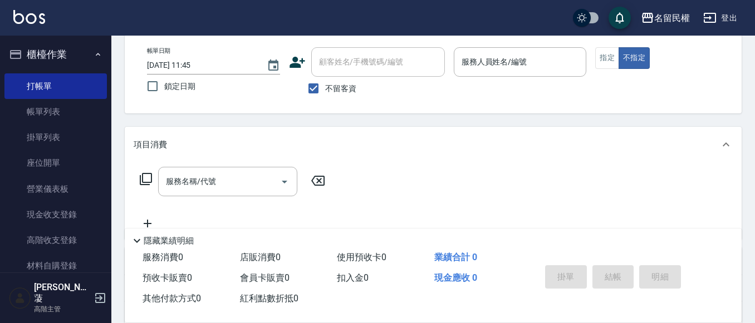
scroll to position [0, 0]
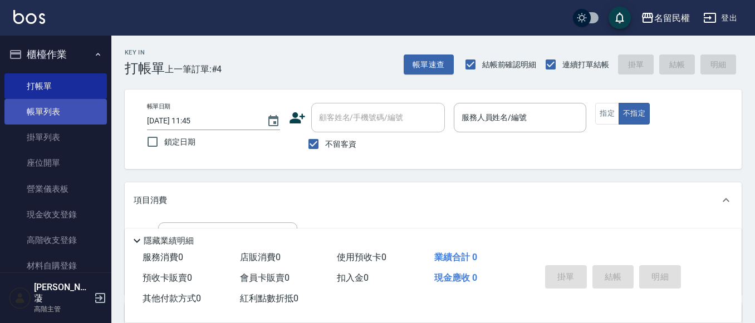
click at [57, 106] on link "帳單列表" at bounding box center [55, 112] width 102 height 26
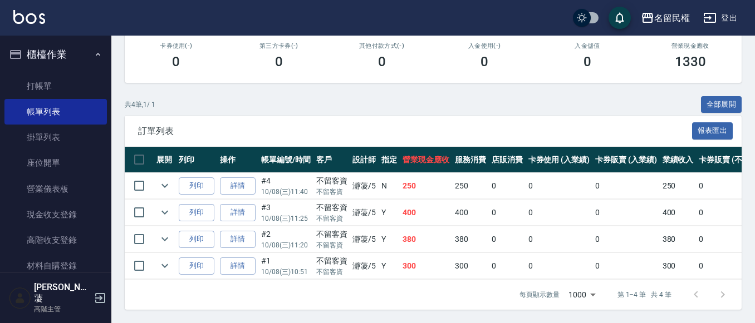
scroll to position [205, 0]
click at [241, 178] on link "詳情" at bounding box center [238, 186] width 36 height 17
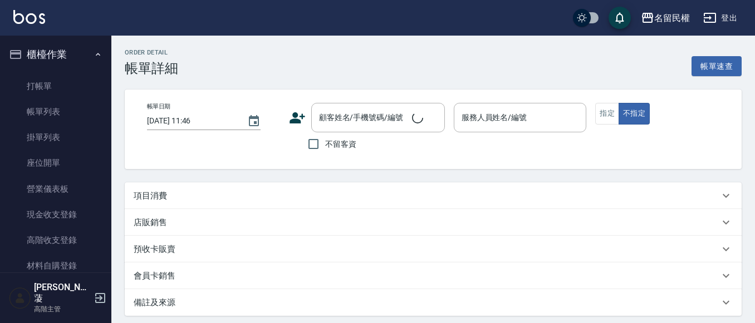
type input "[DATE] 11:40"
checkbox input "true"
type input "瀞蓤-5"
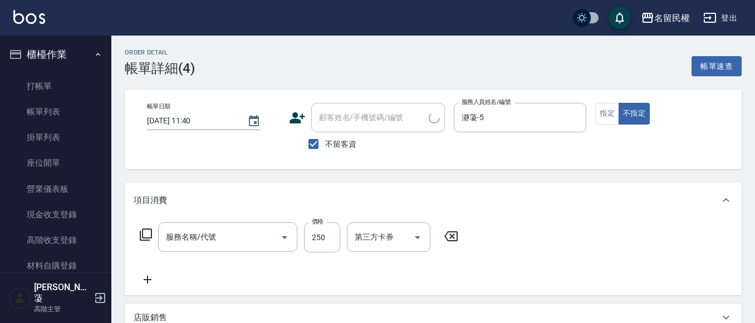
type input "不指定洗髮(101)"
click at [315, 224] on label "價格" at bounding box center [318, 222] width 12 height 8
click at [315, 224] on input "250" at bounding box center [322, 238] width 36 height 30
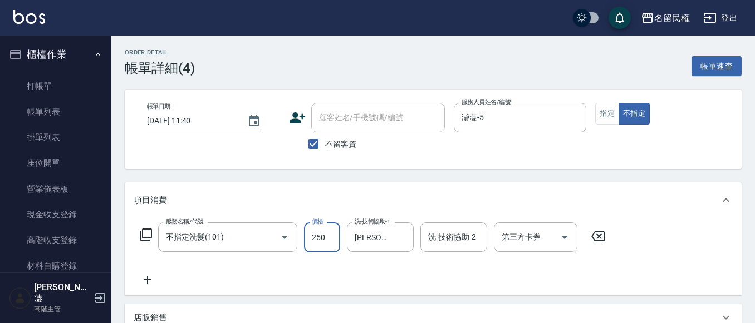
click at [319, 228] on input "250" at bounding box center [322, 238] width 36 height 30
type input "300"
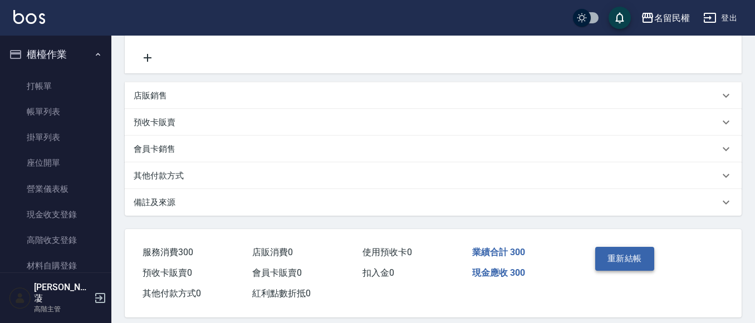
scroll to position [223, 0]
click at [631, 251] on button "重新結帳" at bounding box center [624, 258] width 59 height 23
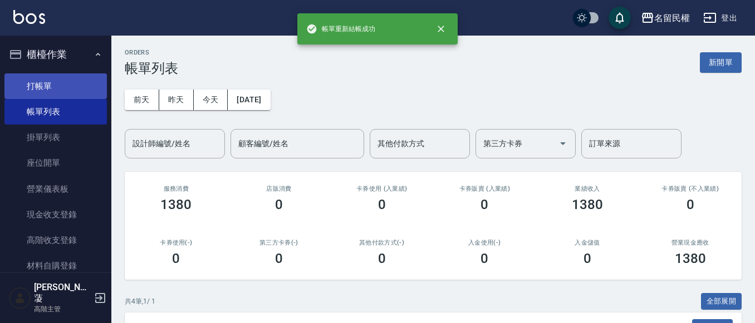
drag, startPoint x: 48, startPoint y: 85, endPoint x: 53, endPoint y: 80, distance: 7.1
click at [50, 83] on link "打帳單" at bounding box center [55, 86] width 102 height 26
